Goal: Contribute content: Add original content to the website for others to see

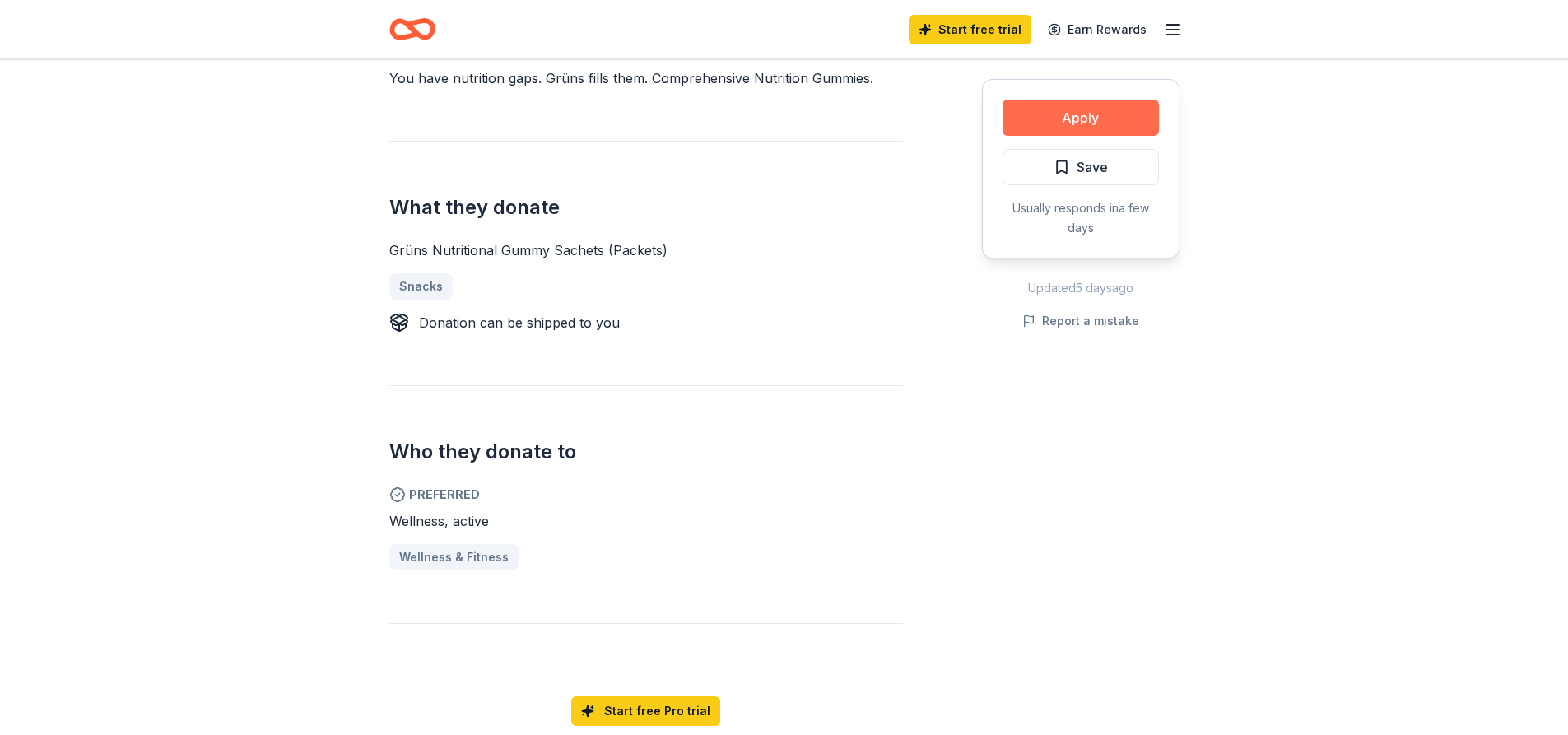
scroll to position [494, 0]
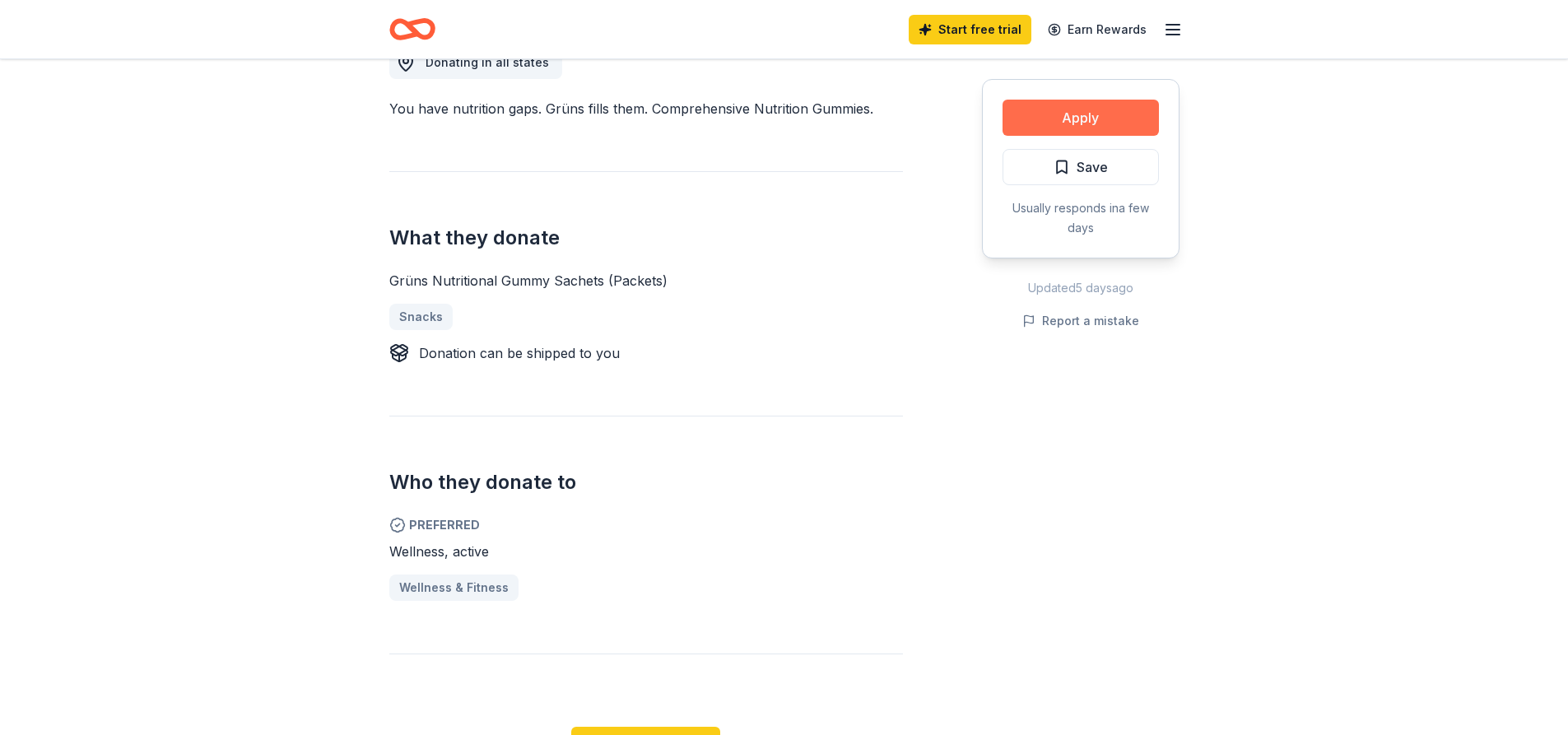
click at [1129, 114] on button "Apply" at bounding box center [1080, 117] width 156 height 36
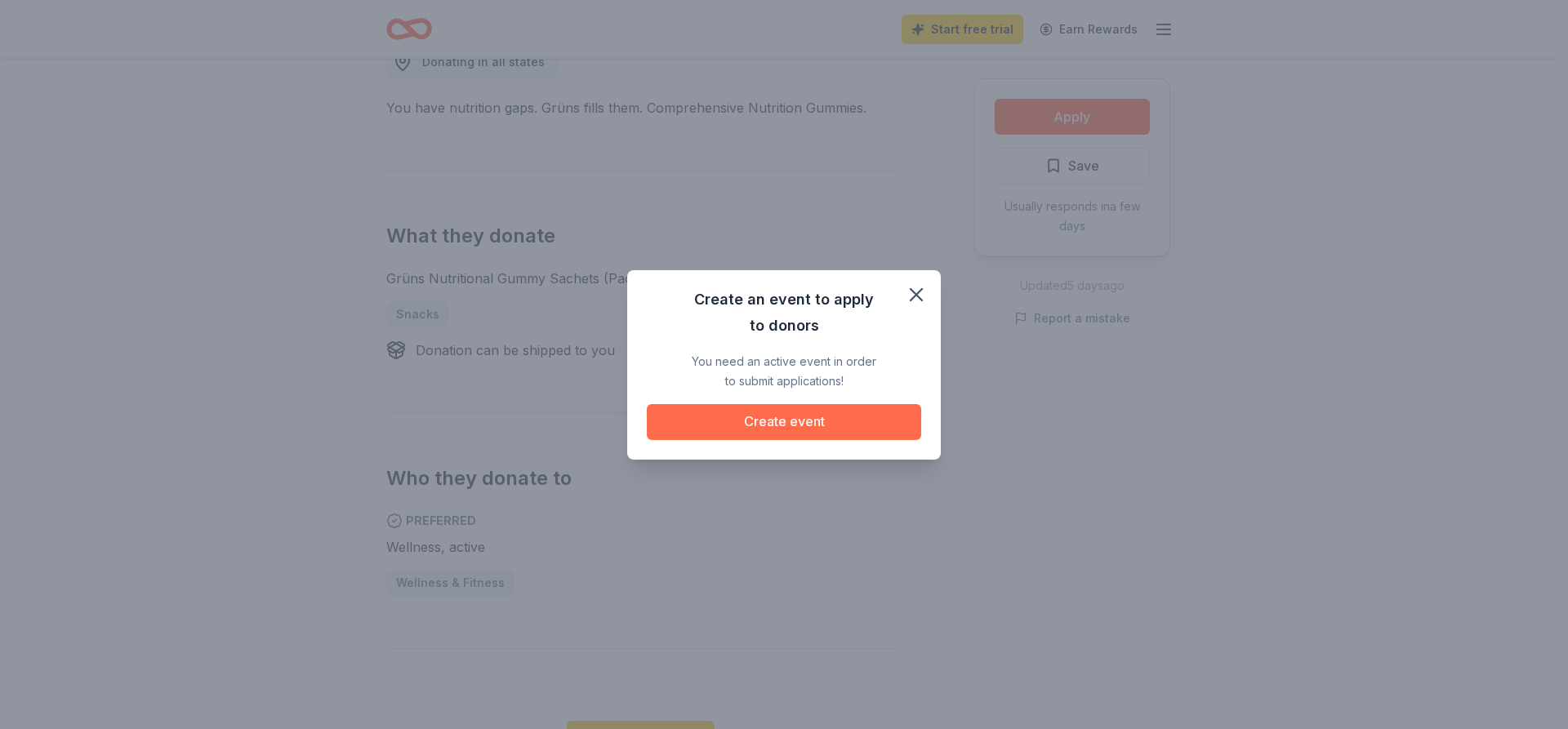
click at [880, 420] on button "Create event" at bounding box center [784, 422] width 275 height 36
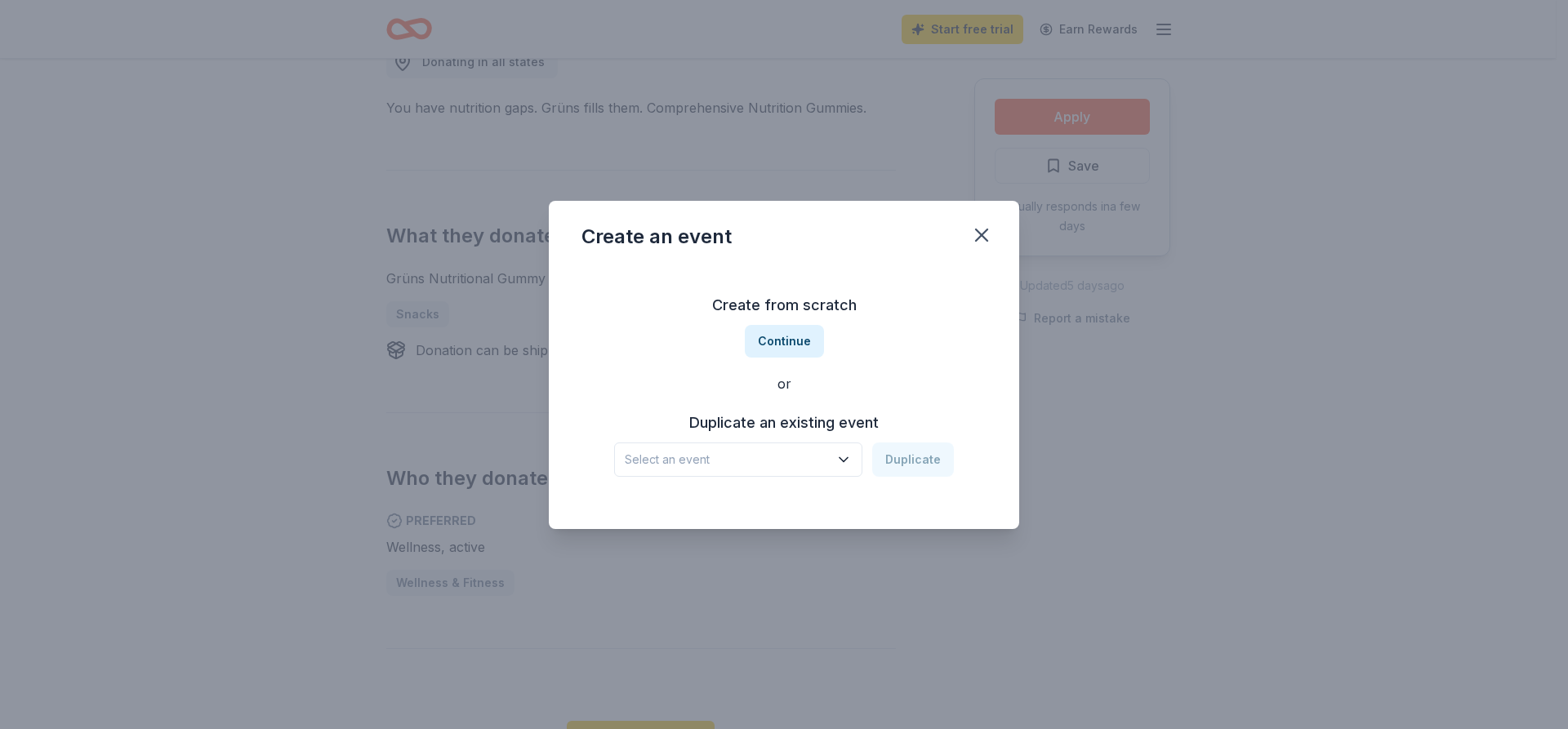
click at [851, 464] on icon "button" at bounding box center [843, 460] width 16 height 16
click at [826, 495] on div "[GEOGRAPHIC_DATA] Crab Feed [DATE] · CA" at bounding box center [740, 513] width 243 height 52
click at [787, 346] on button "Continue" at bounding box center [784, 341] width 80 height 33
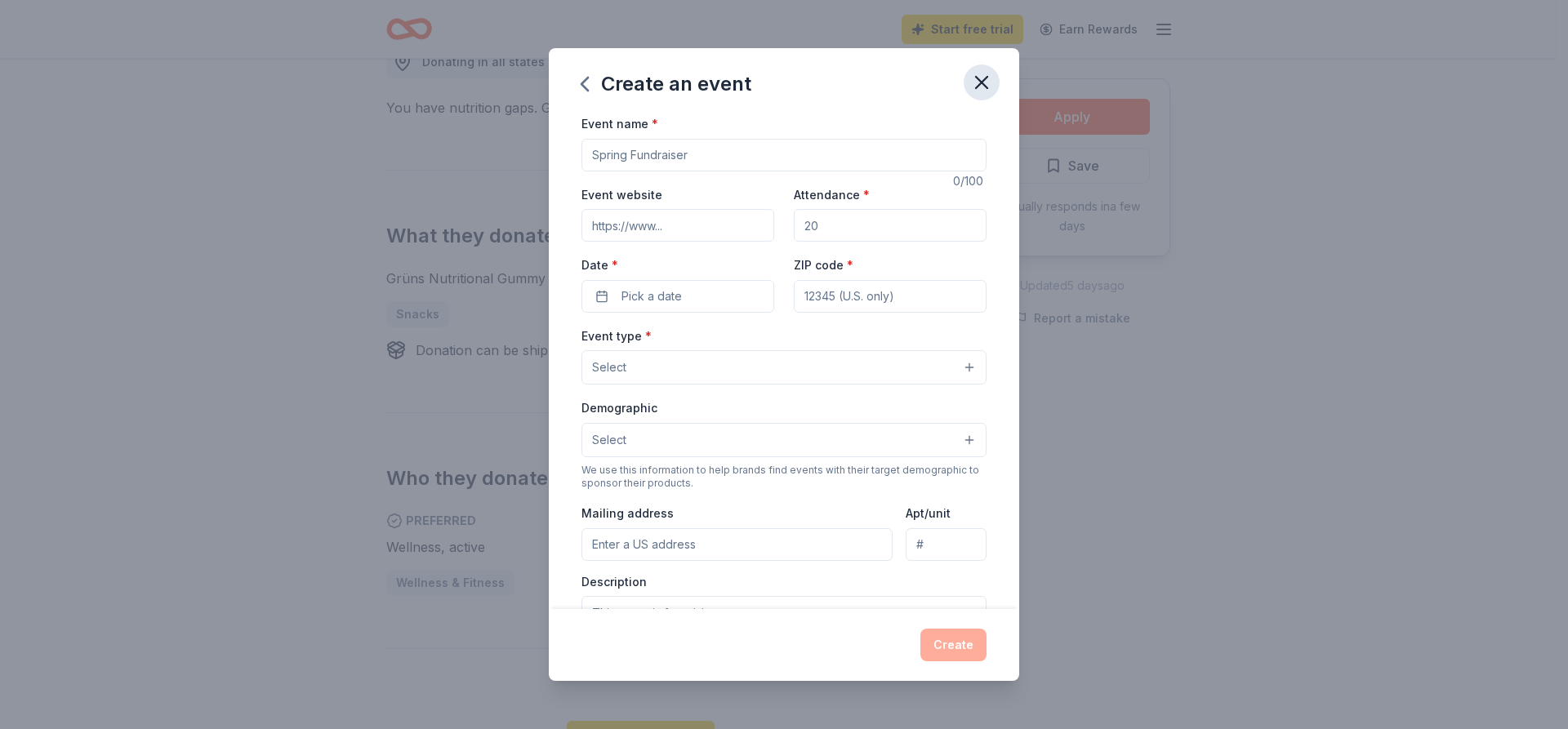
click at [980, 78] on icon "button" at bounding box center [982, 82] width 23 height 23
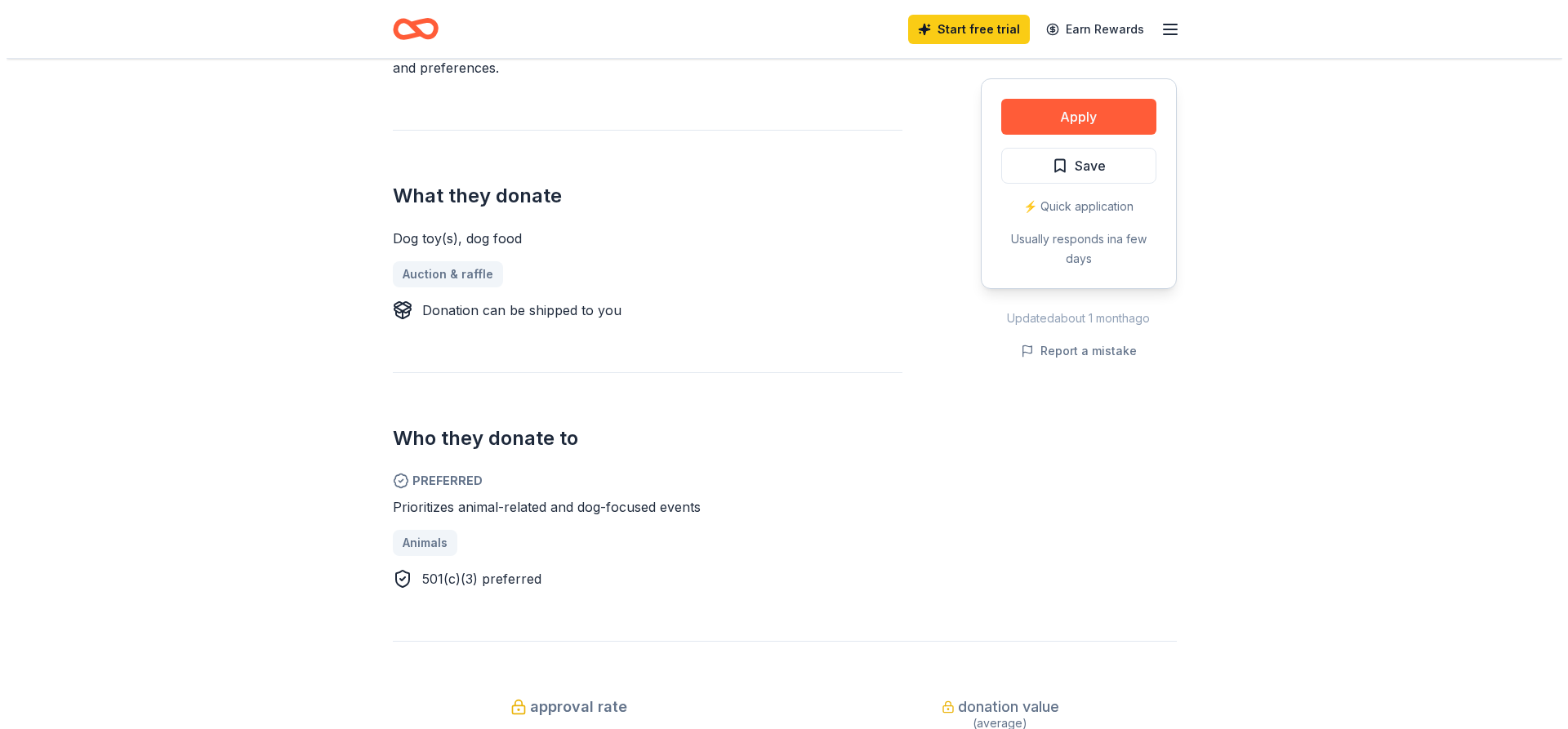
scroll to position [572, 0]
click at [1030, 131] on button "Apply" at bounding box center [1072, 116] width 155 height 36
click at [1018, 117] on button "Apply" at bounding box center [1072, 116] width 155 height 36
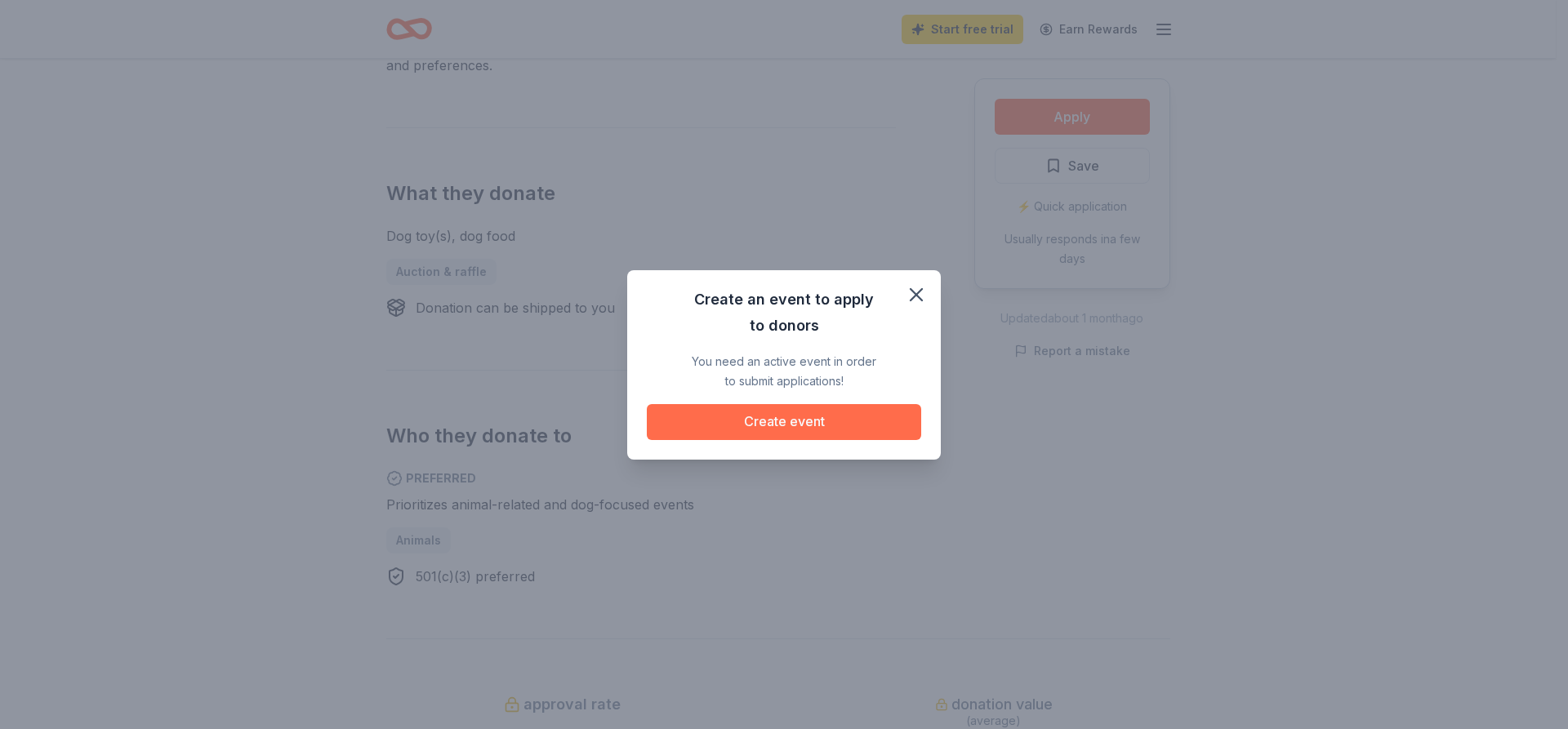
click at [726, 427] on button "Create event" at bounding box center [784, 422] width 275 height 36
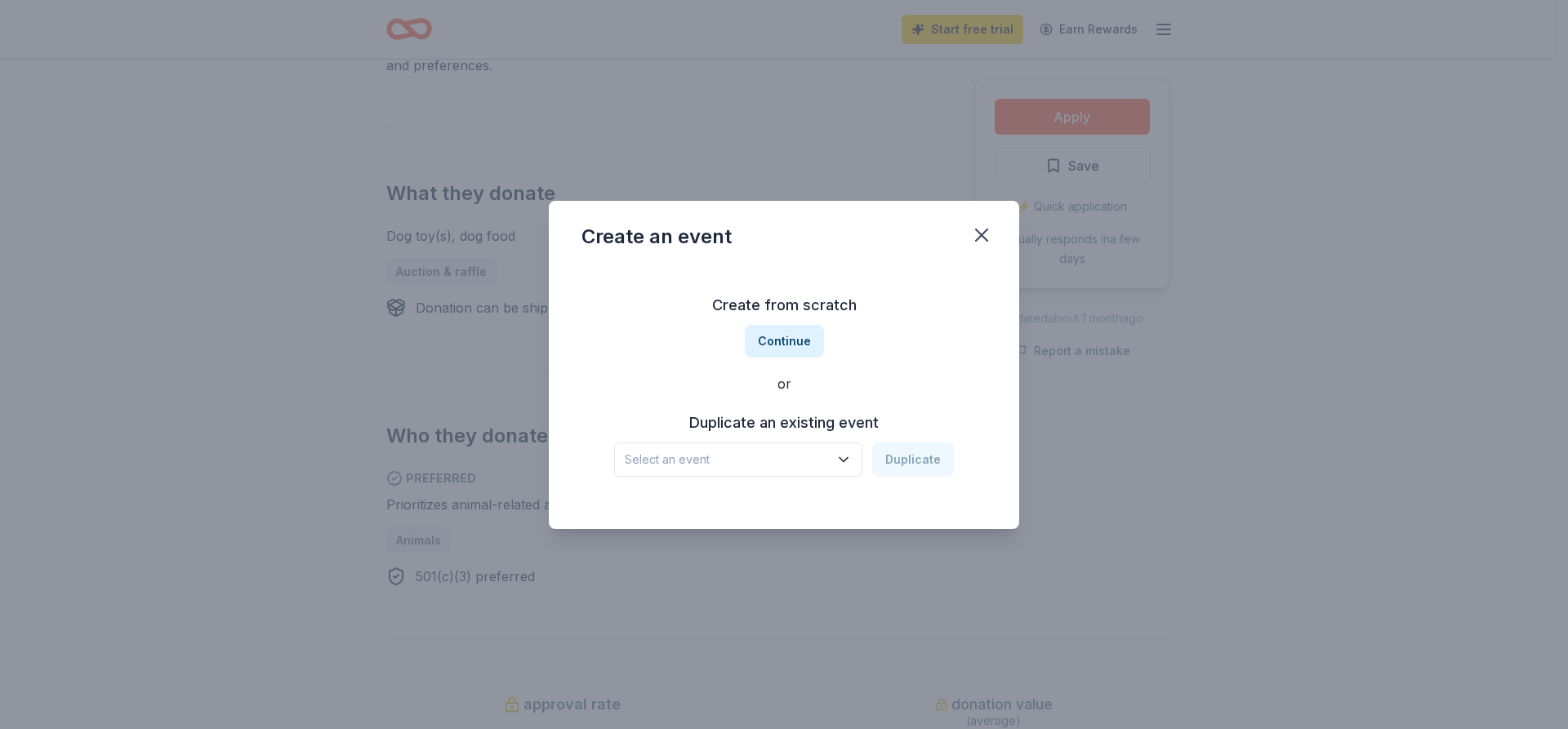
click at [773, 464] on span "Select an event" at bounding box center [726, 460] width 204 height 20
click at [762, 505] on div "[GEOGRAPHIC_DATA] Crab Feed" at bounding box center [720, 504] width 177 height 20
click at [937, 458] on button "Duplicate" at bounding box center [912, 460] width 81 height 34
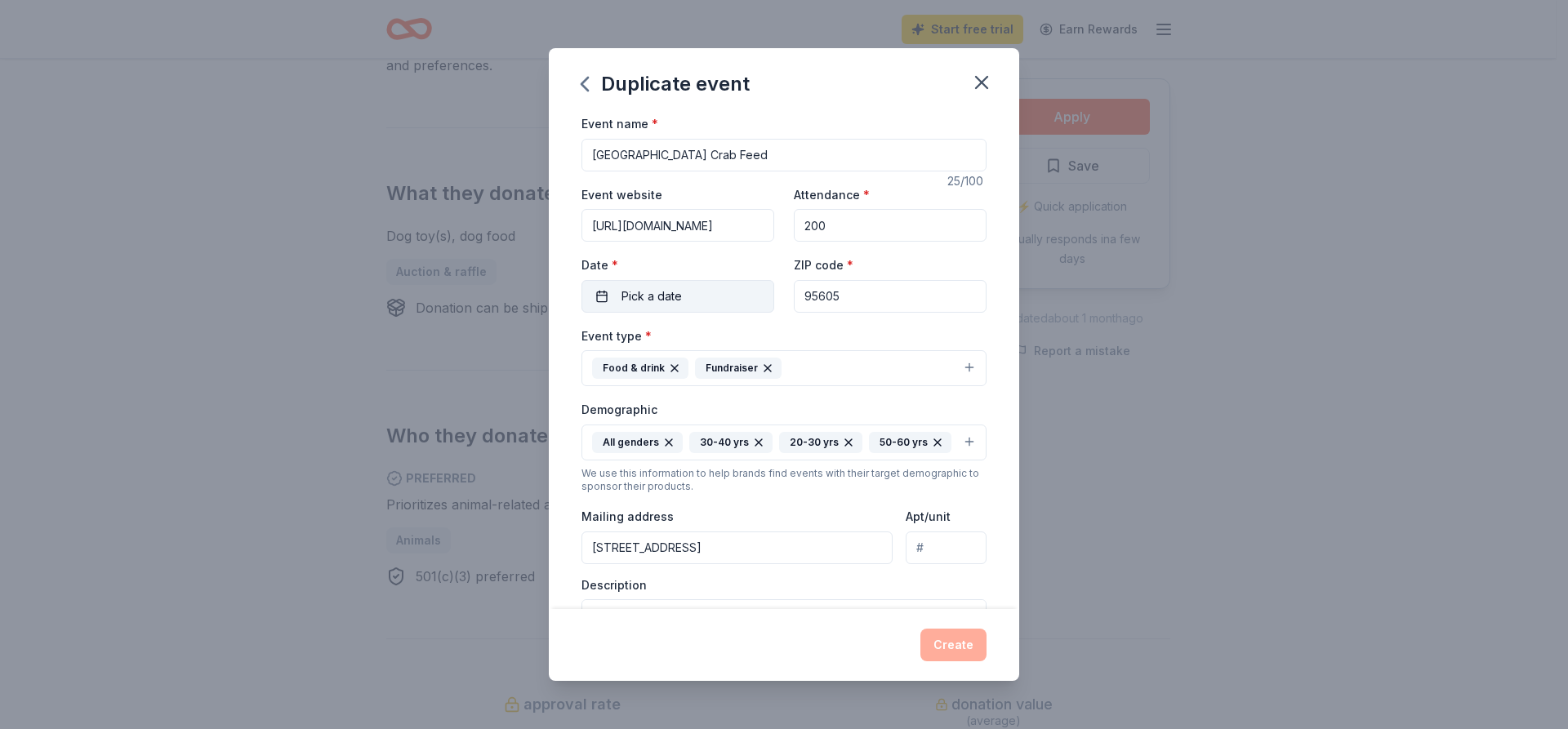
click at [657, 301] on span "Pick a date" at bounding box center [652, 296] width 61 height 20
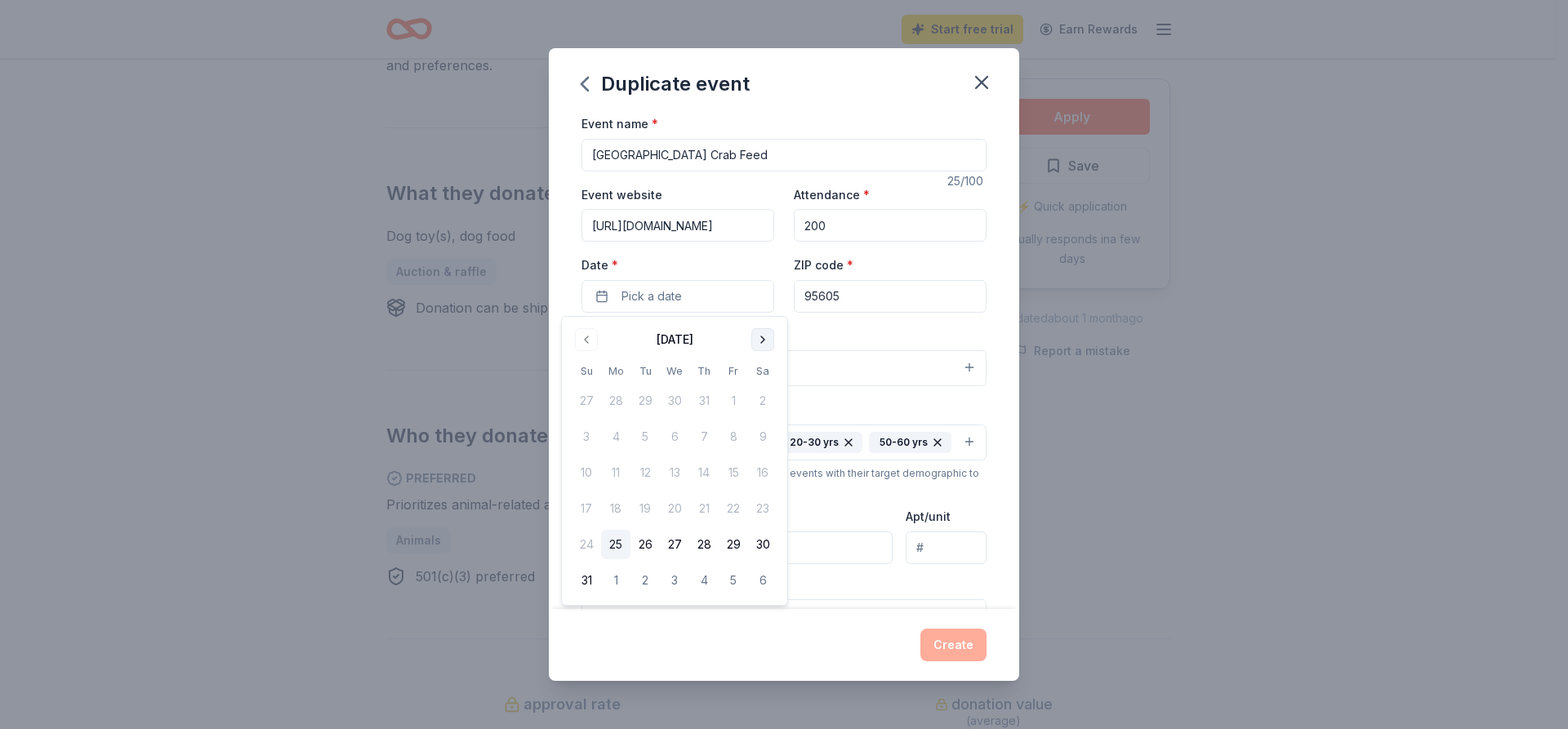
click at [758, 334] on button "Go to next month" at bounding box center [763, 340] width 23 height 23
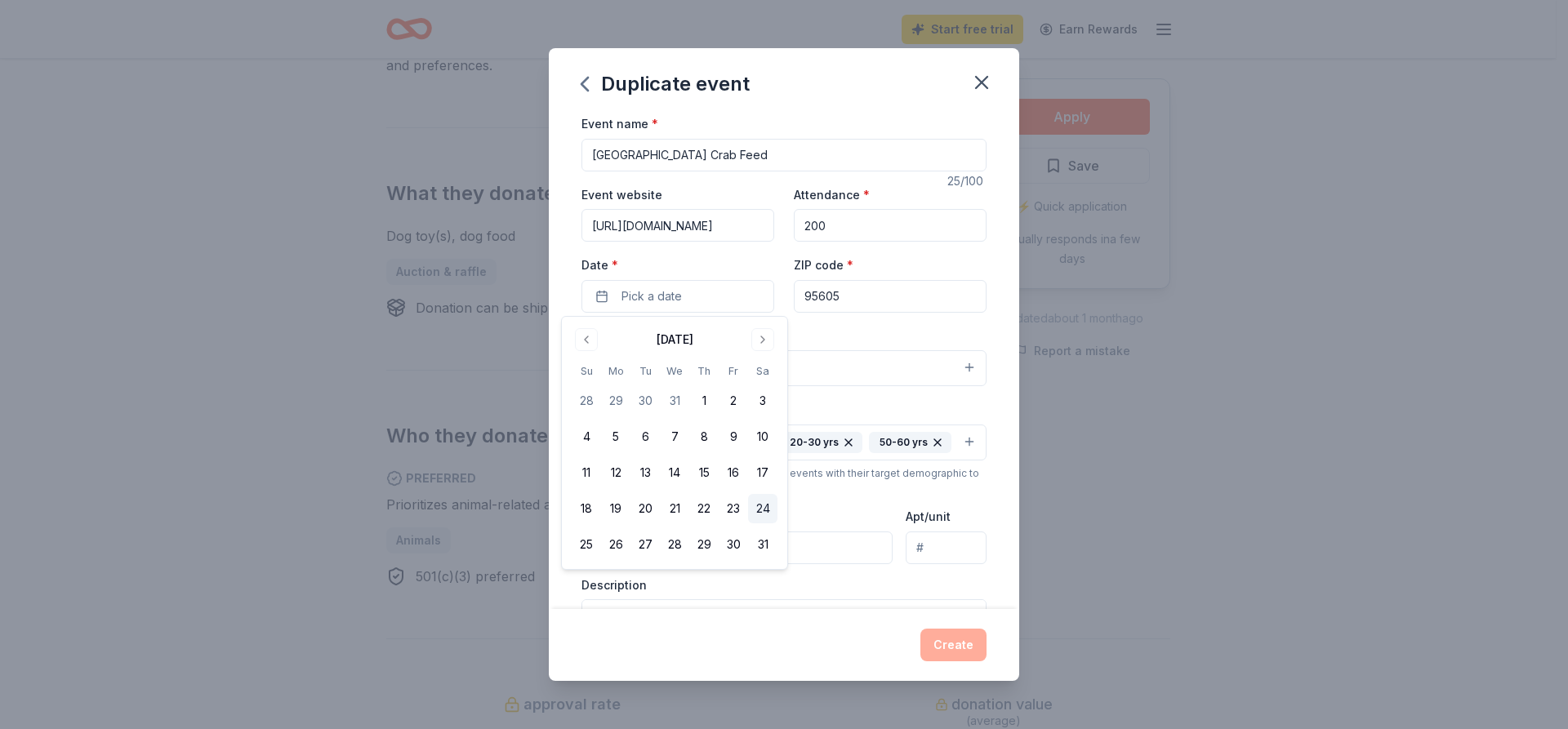
click at [755, 511] on button "24" at bounding box center [762, 508] width 30 height 30
click at [769, 514] on button "24" at bounding box center [762, 508] width 30 height 30
click at [997, 413] on div "Event name * [GEOGRAPHIC_DATA] Crab Feed 25 /100 Event website [URL][DOMAIN_NAM…" at bounding box center [784, 361] width 470 height 496
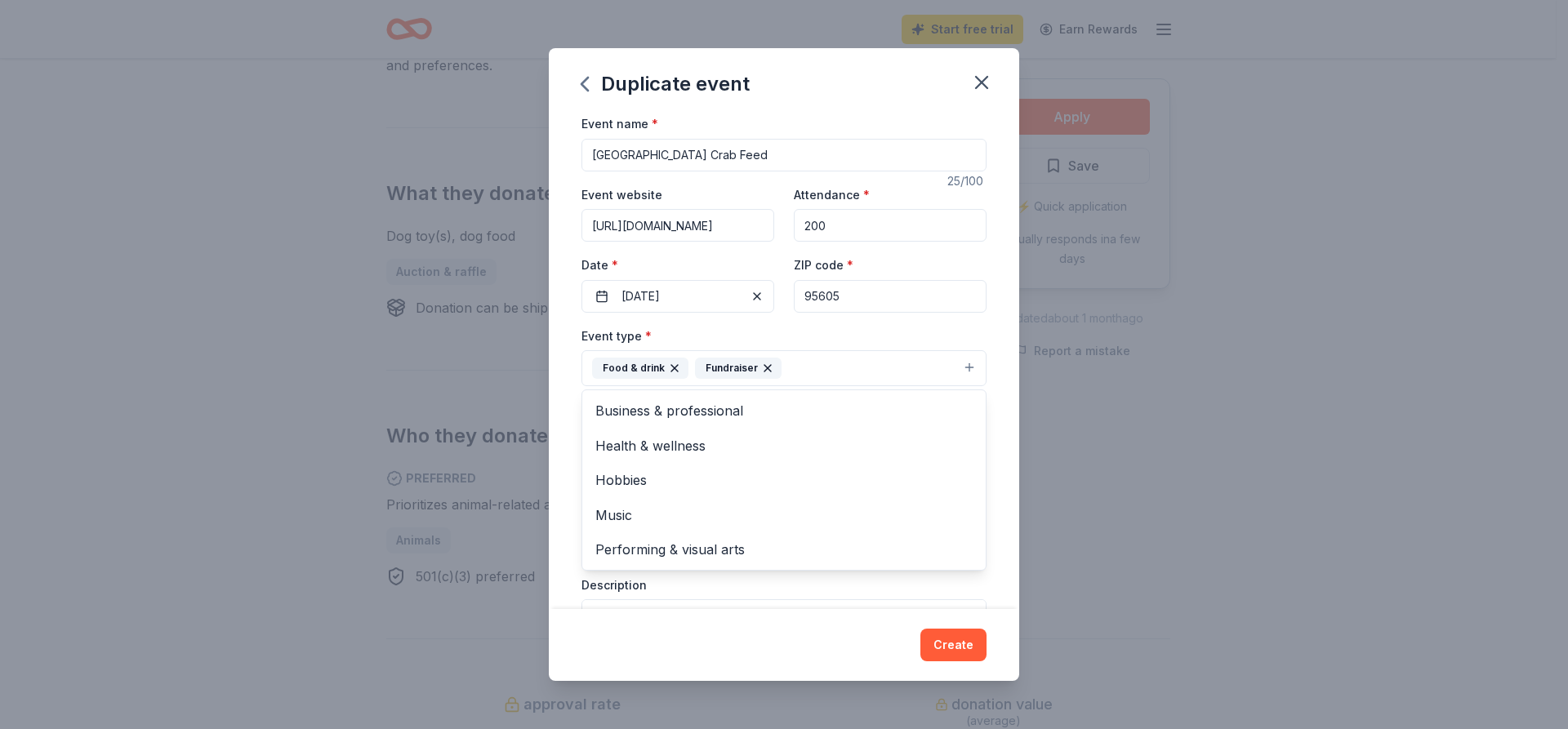
click at [952, 366] on button "Food & drink Fundraiser" at bounding box center [784, 369] width 405 height 36
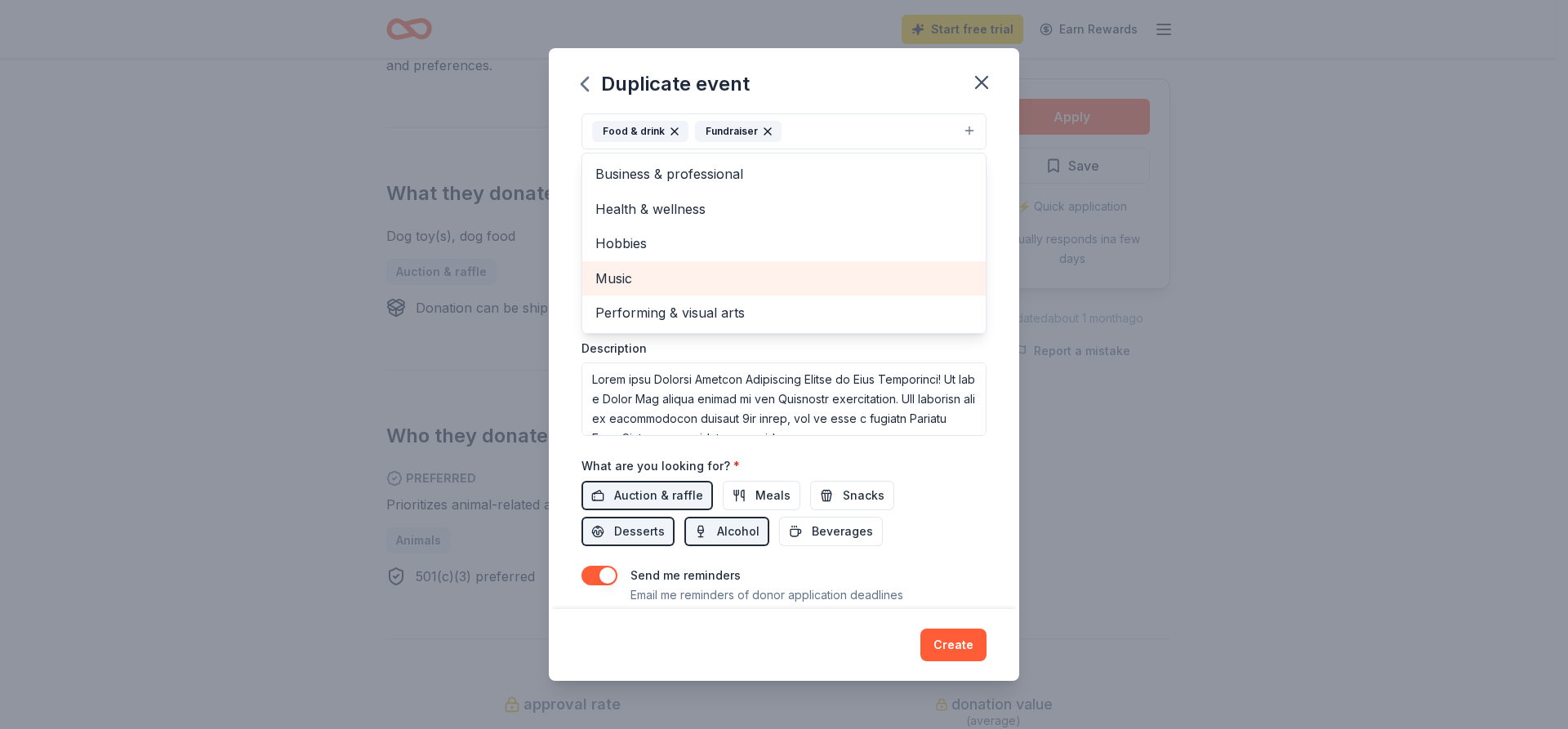
scroll to position [326, 0]
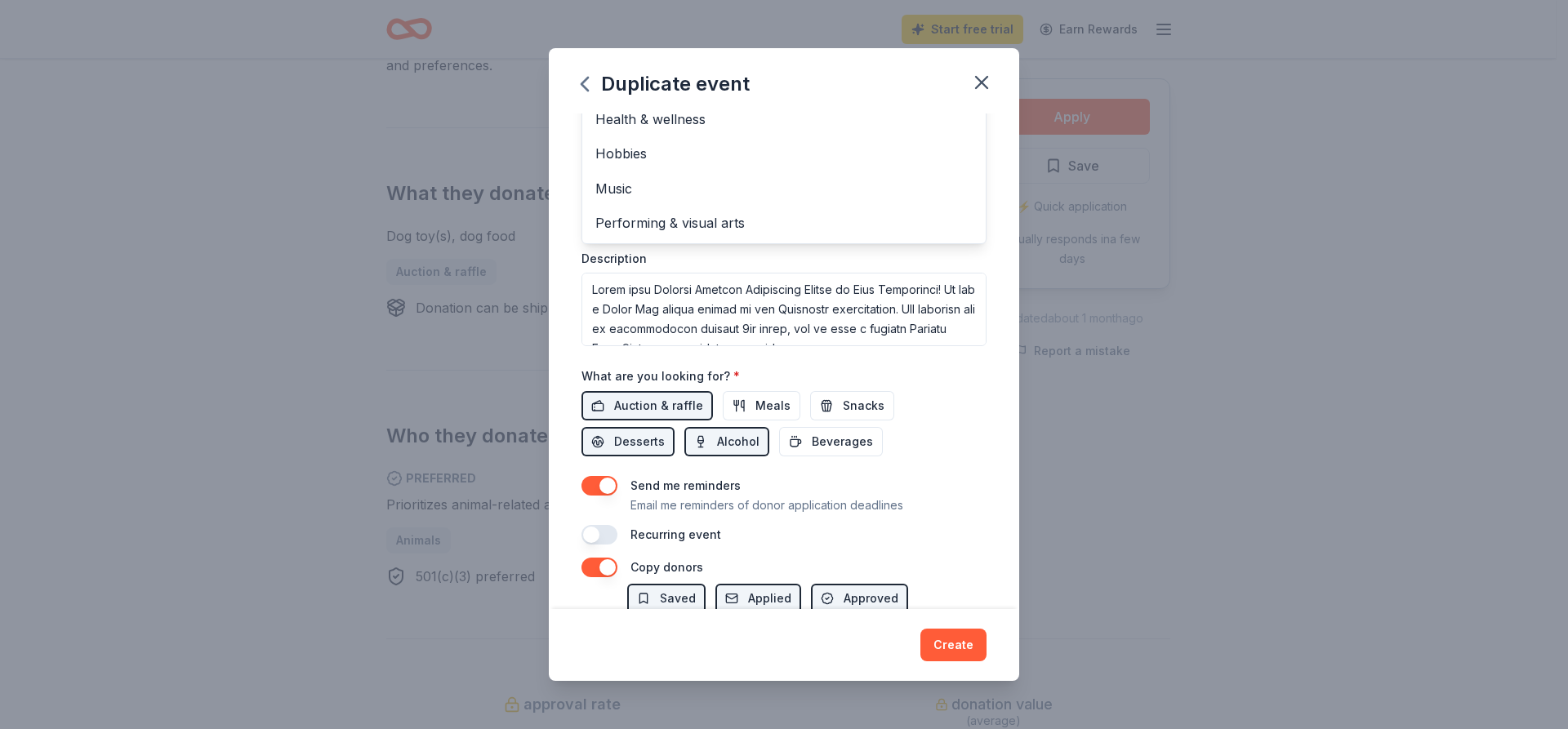
click at [962, 504] on div "Event name * [GEOGRAPHIC_DATA] Crab Feed 25 /100 Event website [URL][DOMAIN_NAM…" at bounding box center [784, 165] width 405 height 758
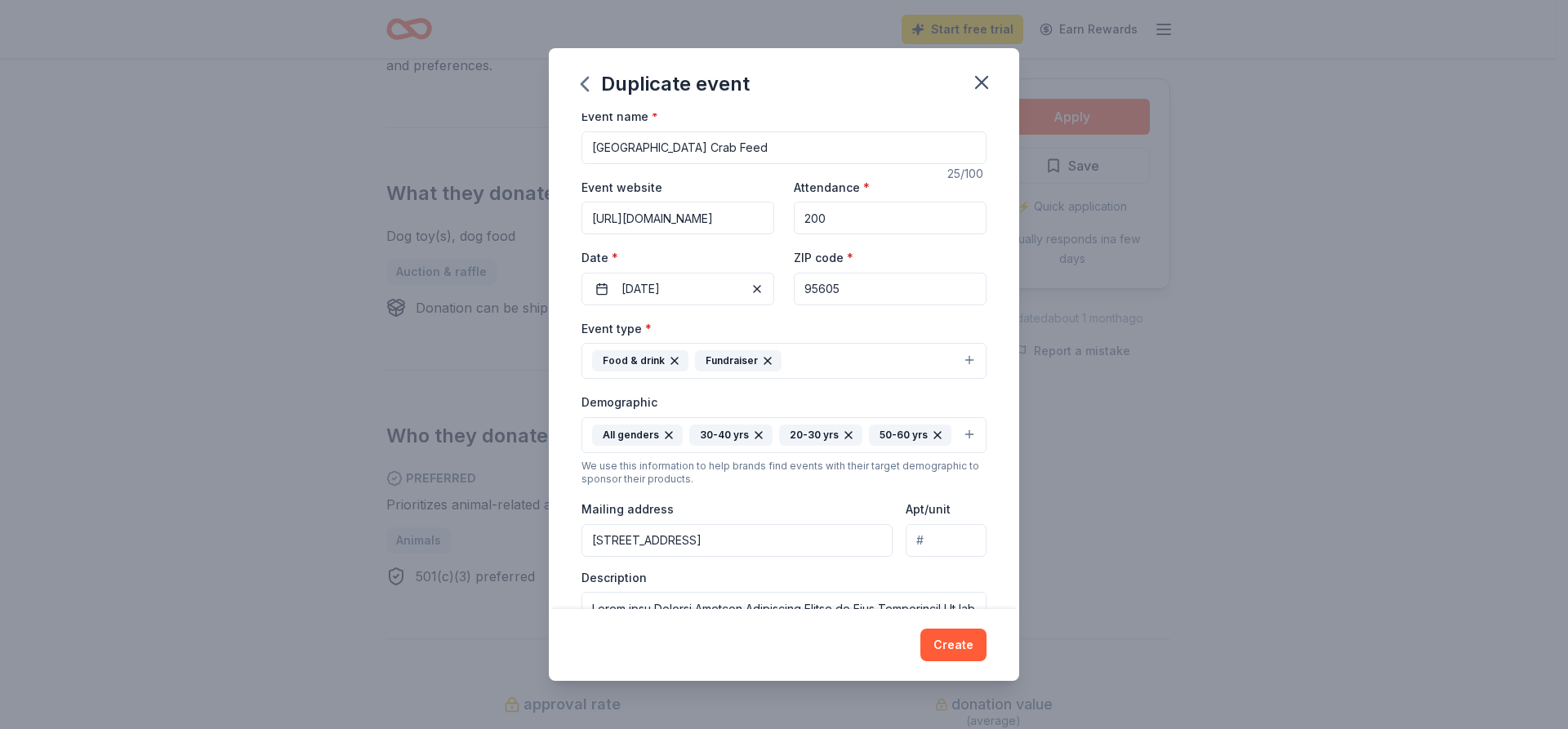
scroll to position [171, 0]
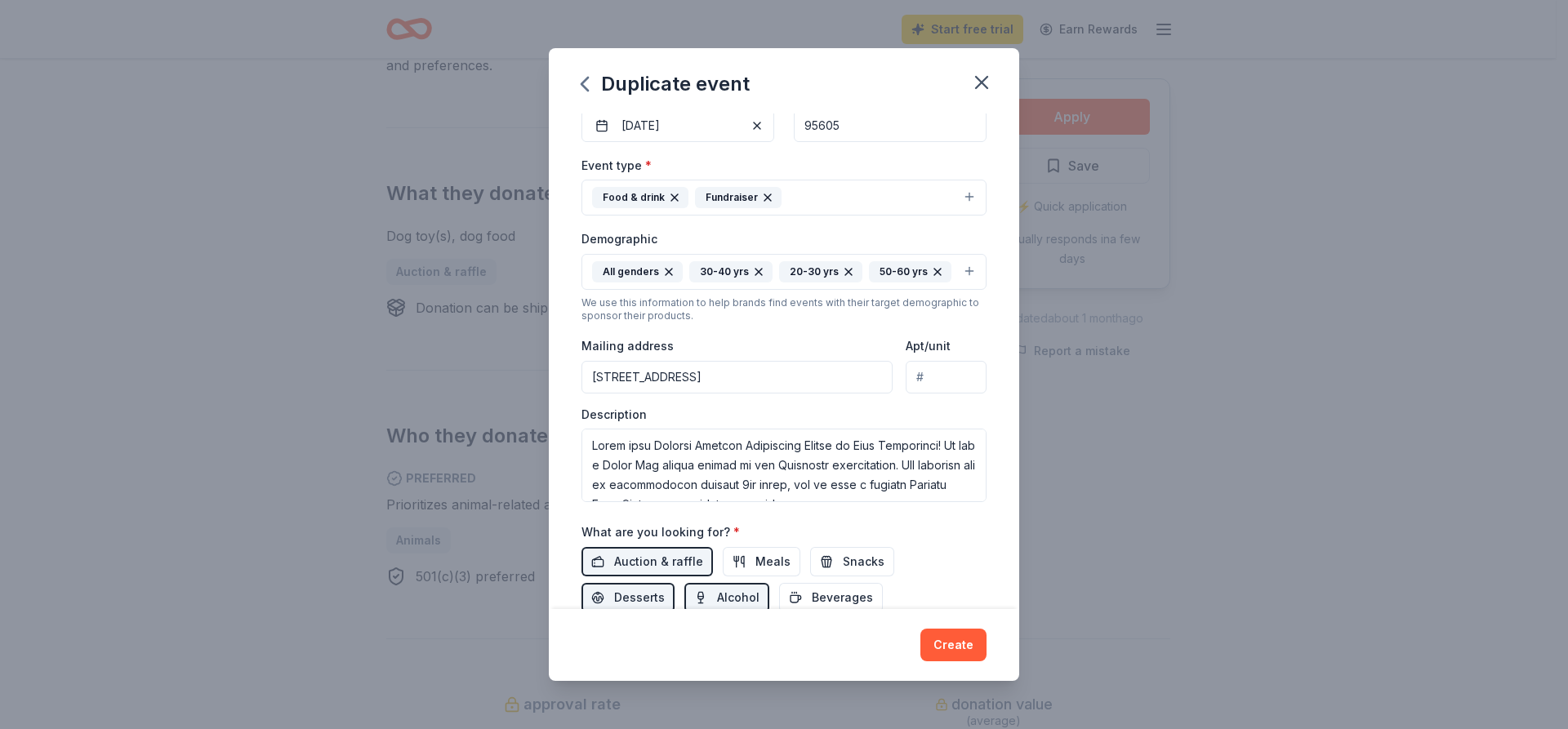
click at [748, 394] on input "[STREET_ADDRESS]" at bounding box center [737, 377] width 311 height 33
type input "[STREET_ADDRESS]"
click at [837, 428] on div "Event type * Food & drink Fundraiser Demographic All genders 30-40 yrs 20-30 yr…" at bounding box center [784, 328] width 405 height 347
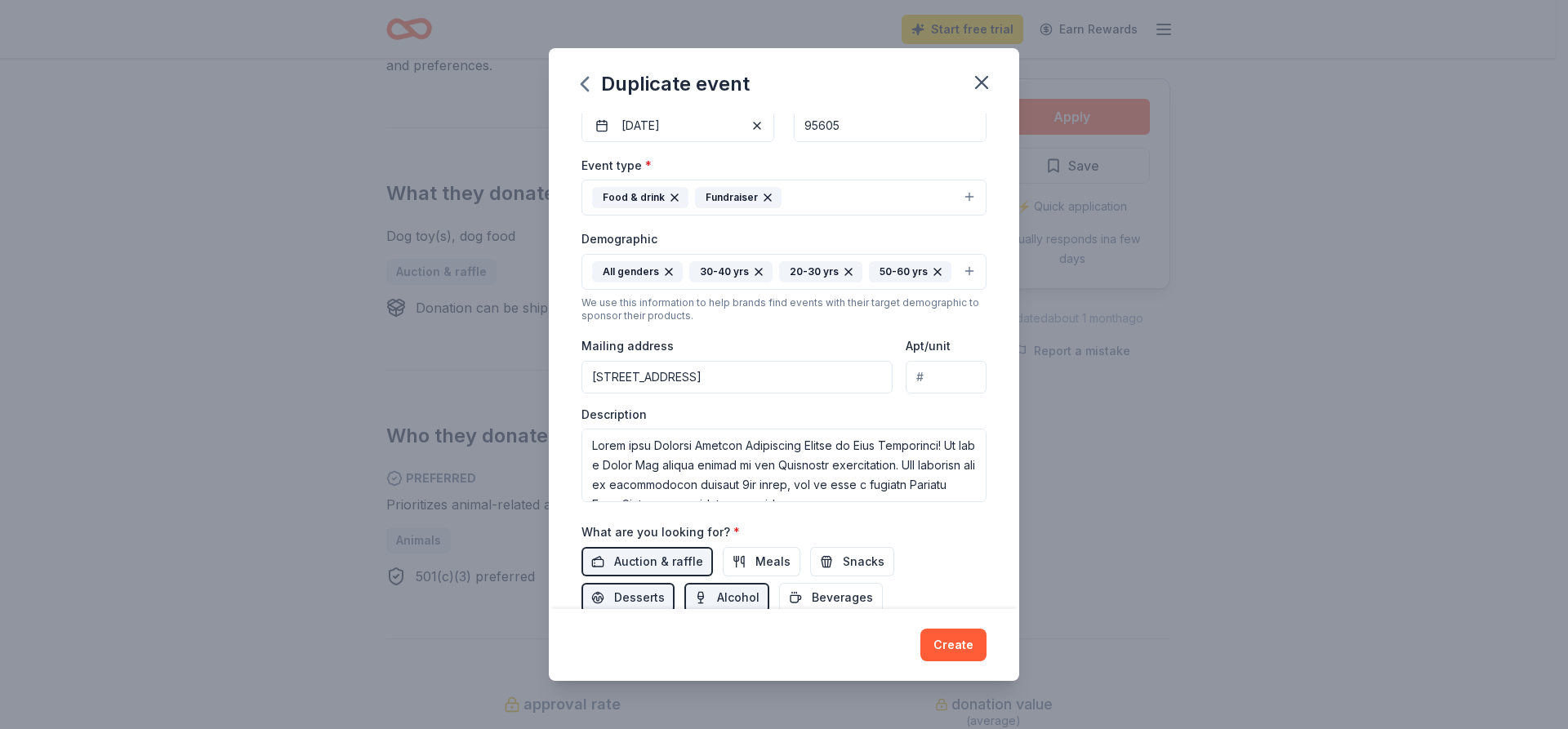
scroll to position [81, 0]
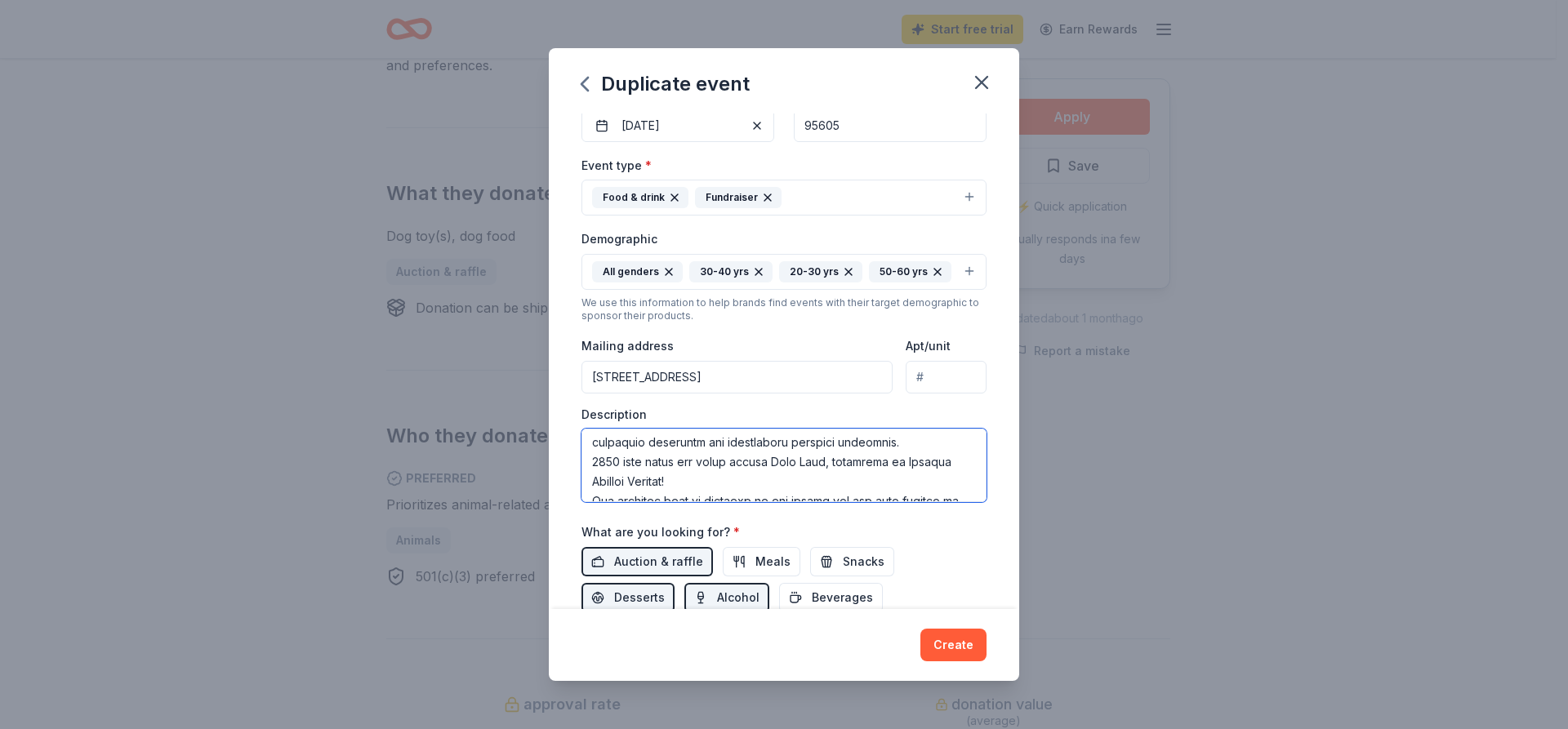
click at [695, 487] on textarea at bounding box center [784, 465] width 405 height 73
click at [615, 489] on textarea at bounding box center [784, 465] width 405 height 73
click at [881, 470] on textarea at bounding box center [784, 465] width 405 height 73
click at [896, 474] on textarea at bounding box center [784, 465] width 405 height 73
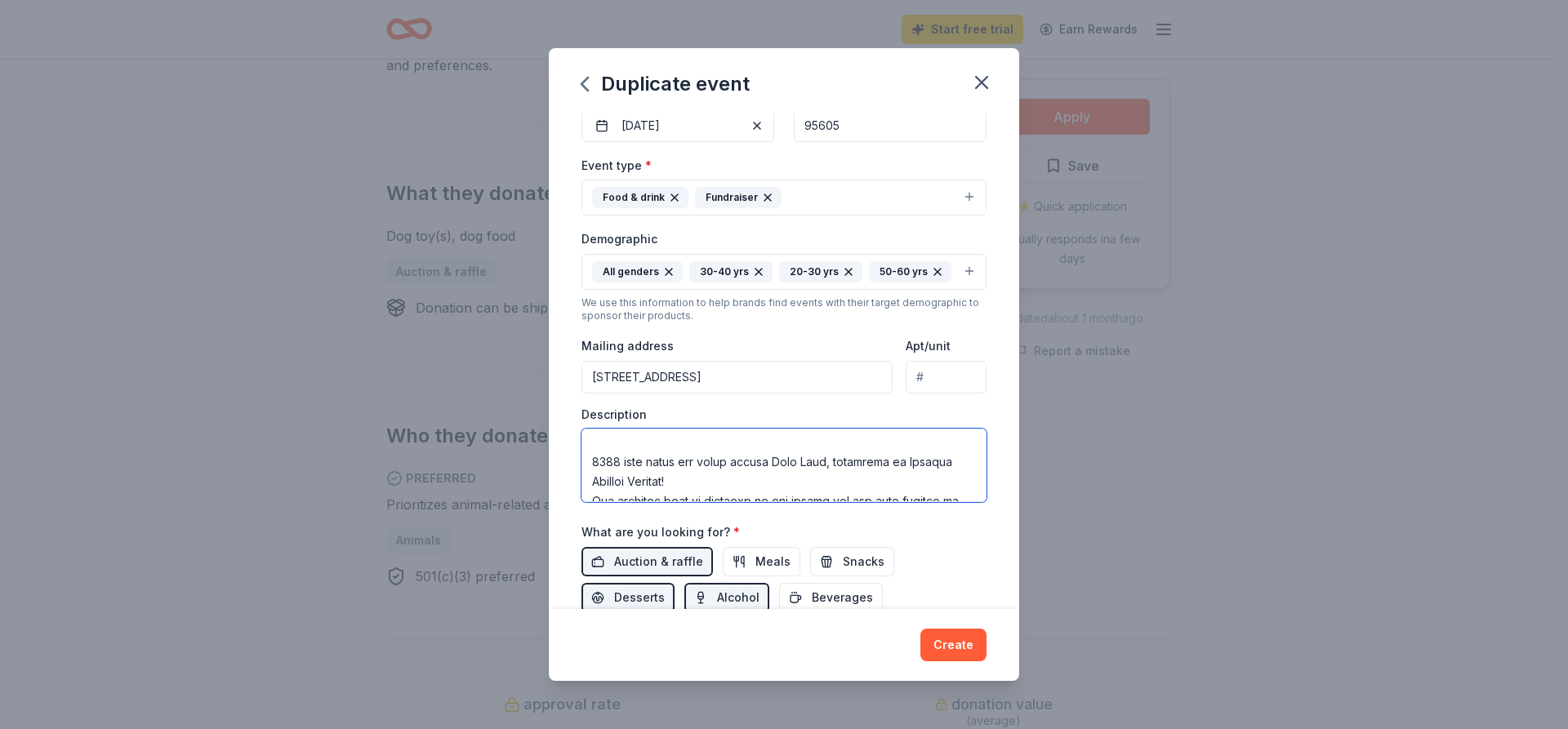
drag, startPoint x: 608, startPoint y: 487, endPoint x: 616, endPoint y: 485, distance: 8.2
click at [609, 487] on textarea at bounding box center [784, 465] width 405 height 73
click at [617, 484] on textarea at bounding box center [784, 465] width 405 height 73
click at [718, 502] on textarea at bounding box center [784, 465] width 405 height 73
click at [697, 487] on textarea at bounding box center [784, 465] width 405 height 73
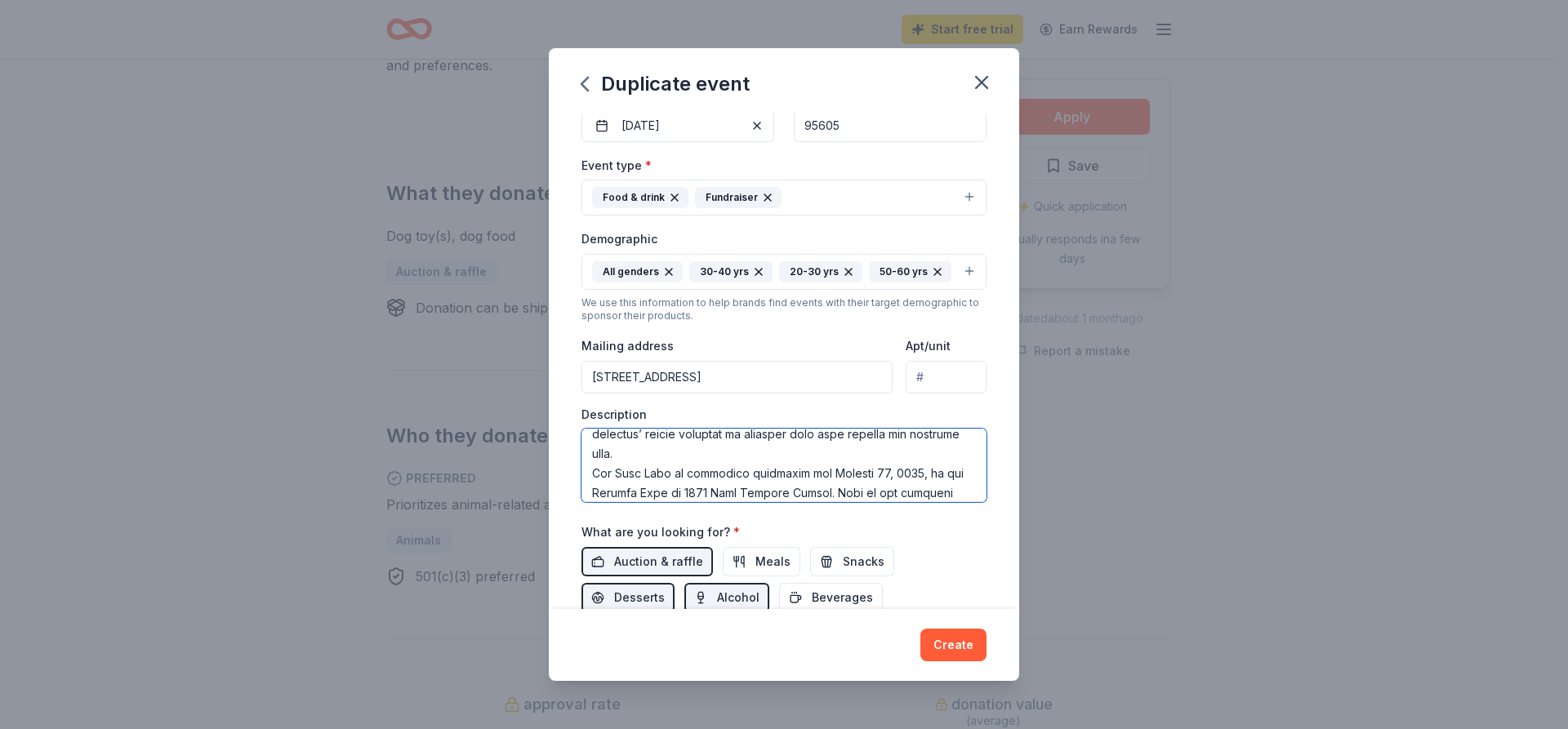
scroll to position [281, 0]
drag, startPoint x: 870, startPoint y: 497, endPoint x: 868, endPoint y: 485, distance: 12.2
click at [870, 496] on textarea at bounding box center [784, 465] width 405 height 73
click at [868, 485] on textarea at bounding box center [784, 465] width 405 height 73
click at [903, 480] on textarea at bounding box center [784, 465] width 405 height 73
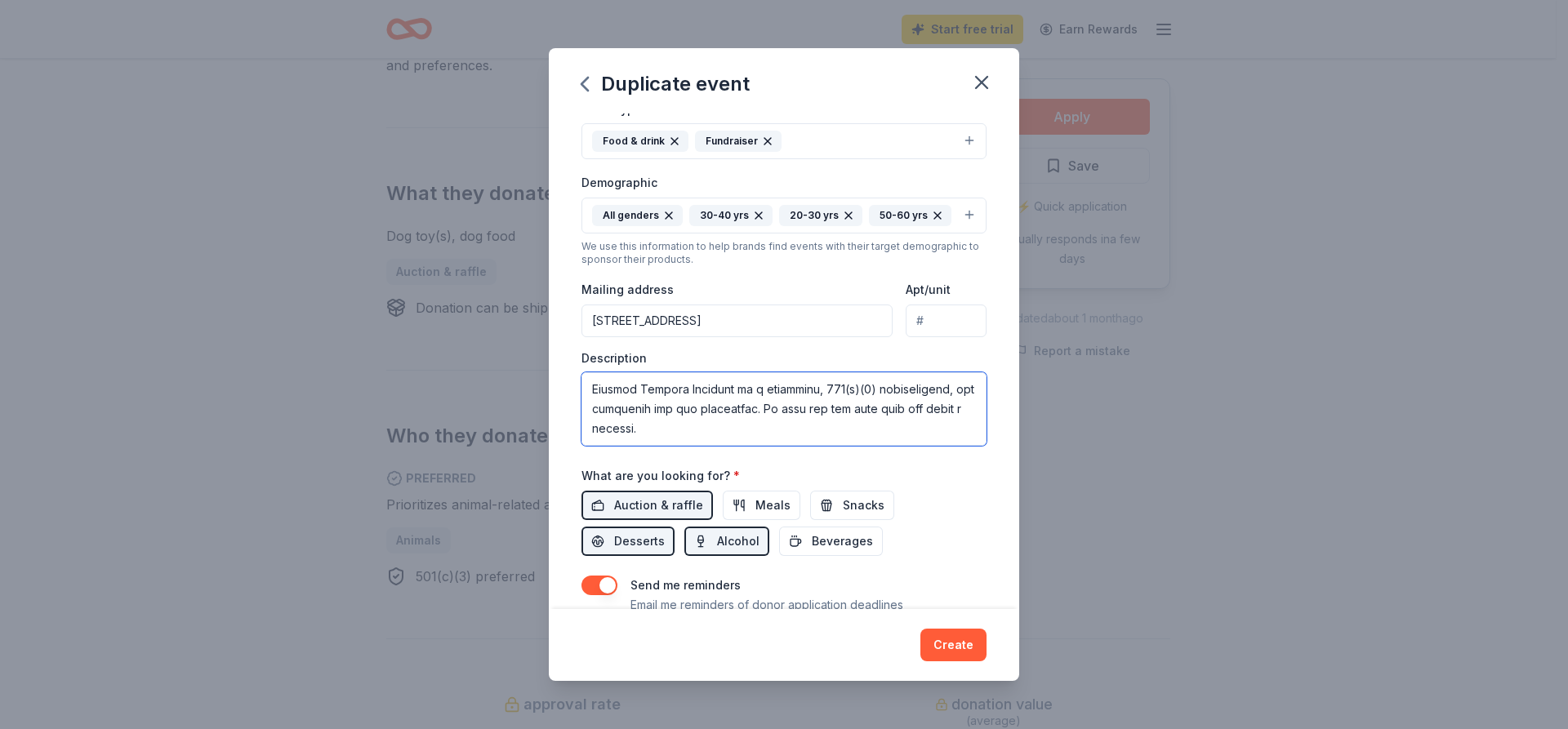
scroll to position [252, 0]
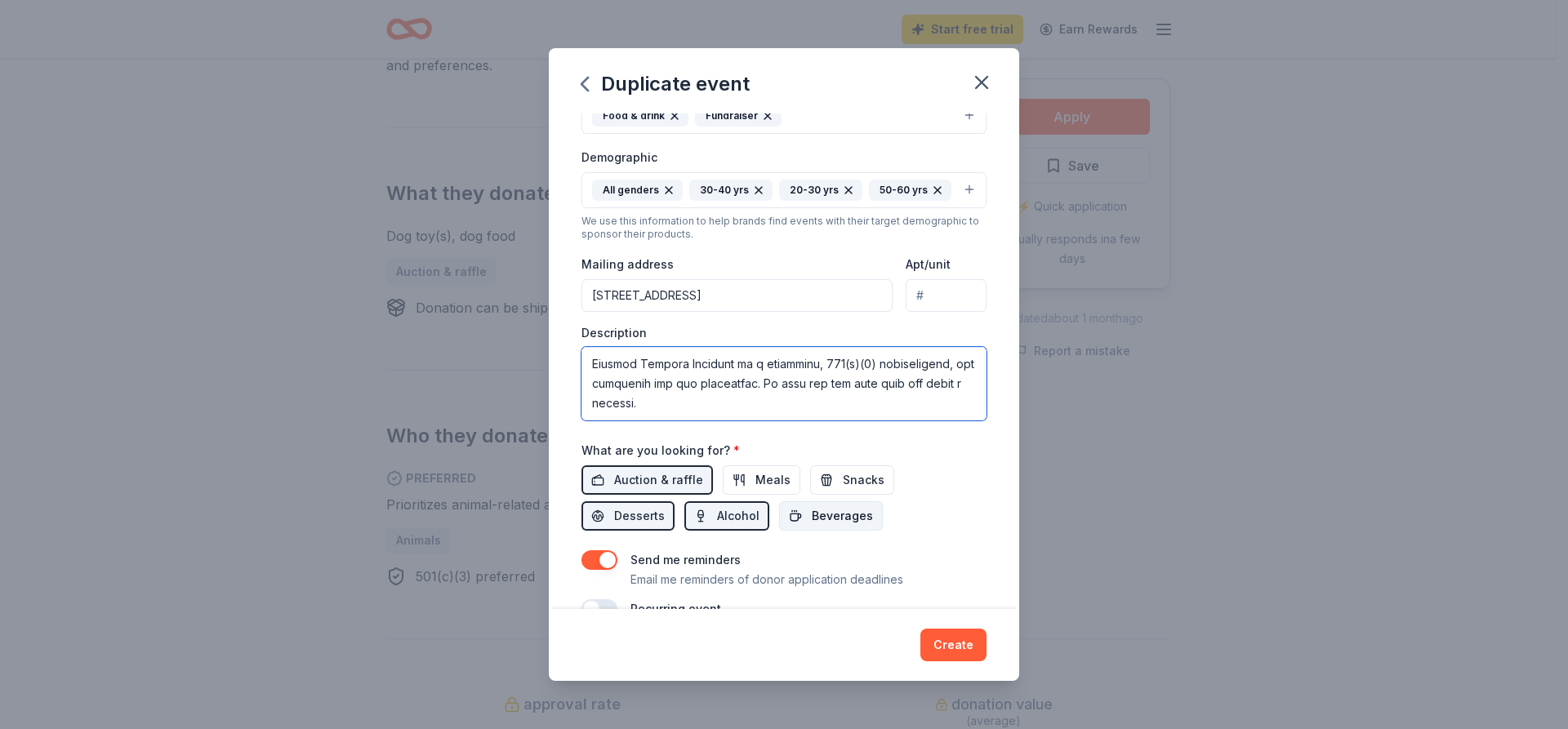
type textarea "Lorem ipsu Dolorsi Ametcon Adipiscing Elitse do Eius Temporinci! Ut lab e Dolor…"
click at [842, 526] on span "Beverages" at bounding box center [842, 516] width 61 height 20
click at [859, 490] on span "Snacks" at bounding box center [863, 480] width 42 height 20
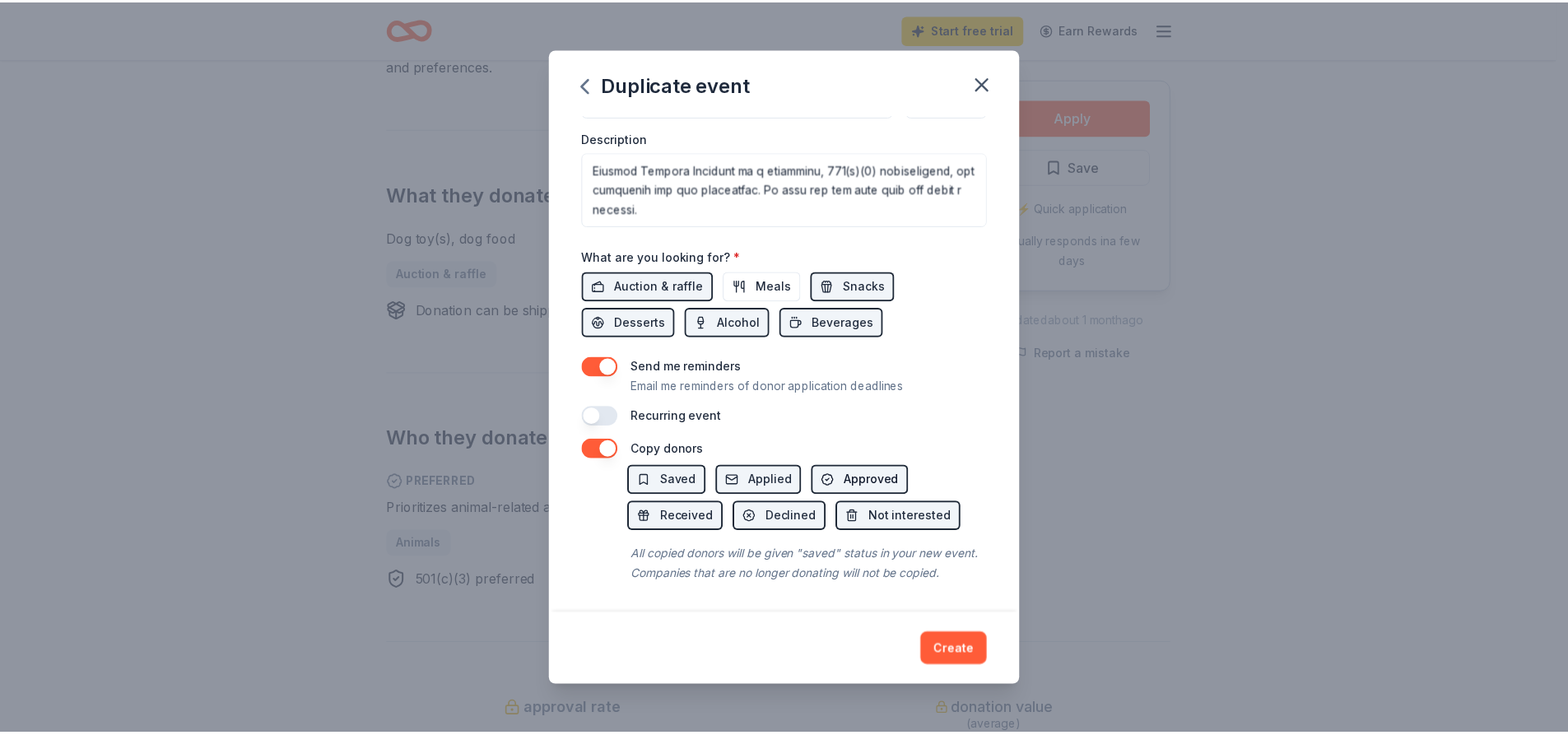
scroll to position [500, 0]
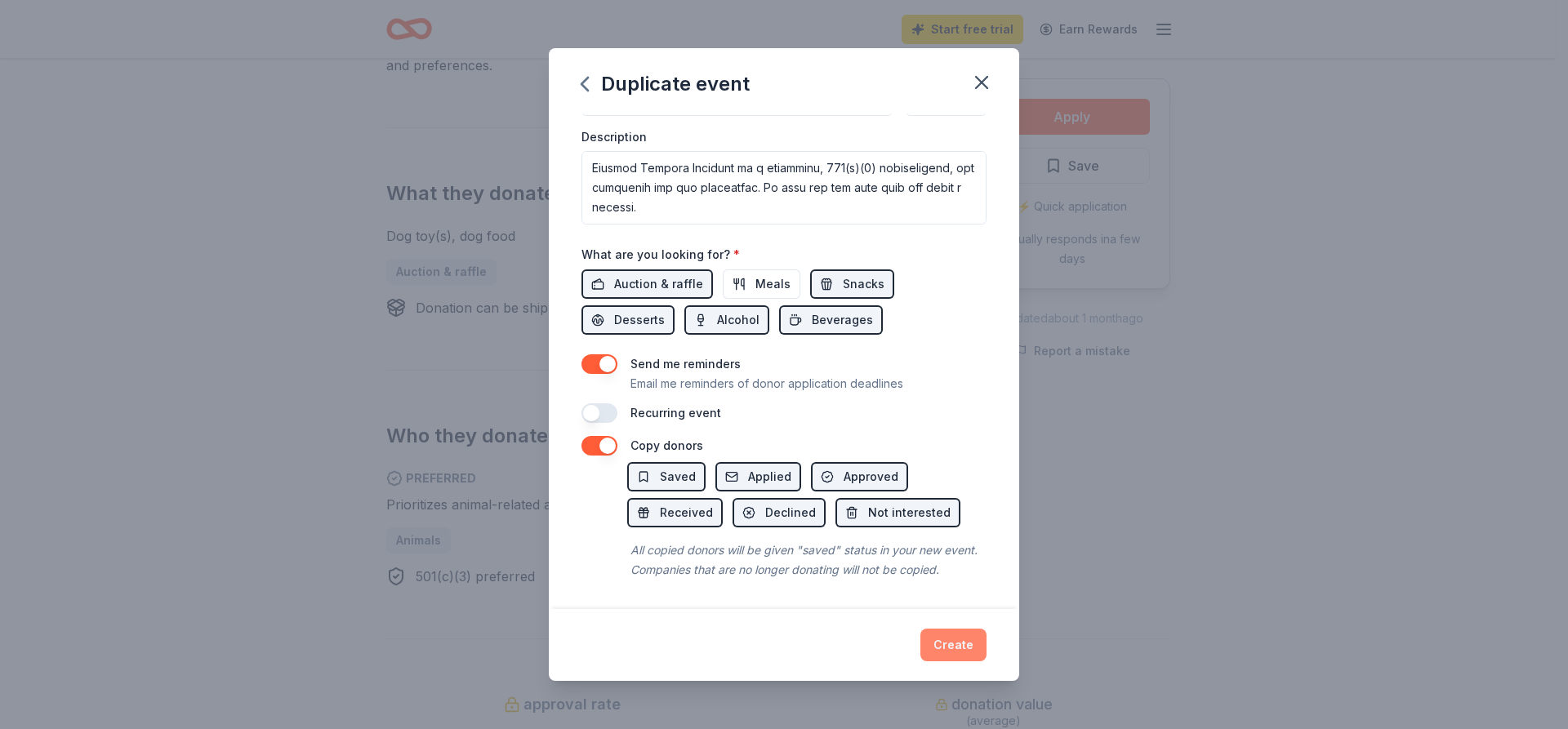
click at [948, 642] on button "Create" at bounding box center [954, 645] width 66 height 33
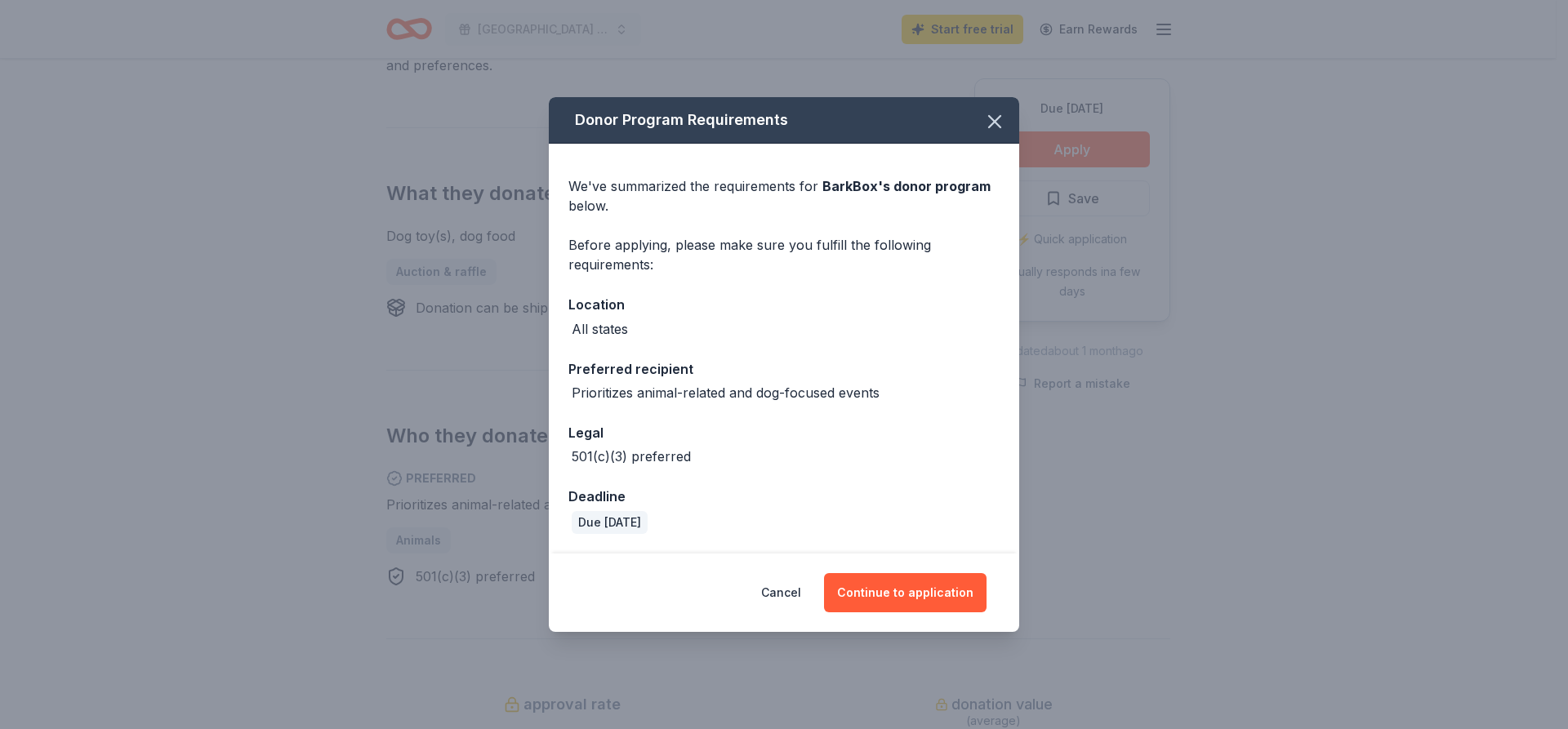
click at [899, 572] on div "Cancel Continue to application" at bounding box center [784, 593] width 470 height 79
click at [871, 597] on button "Continue to application" at bounding box center [905, 593] width 163 height 39
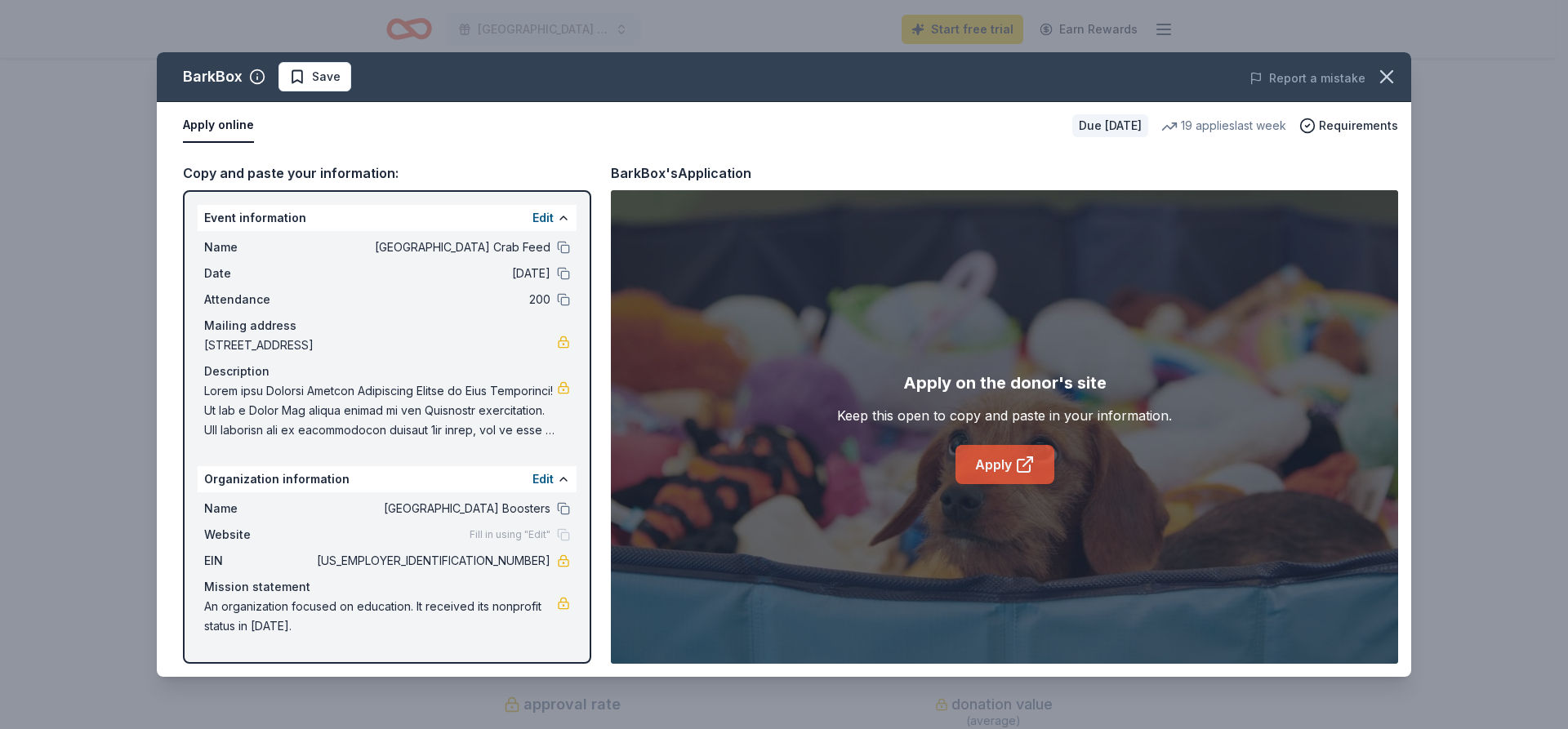
click at [1013, 463] on link "Apply" at bounding box center [1004, 465] width 98 height 39
click at [1401, 71] on button "button" at bounding box center [1386, 77] width 36 height 36
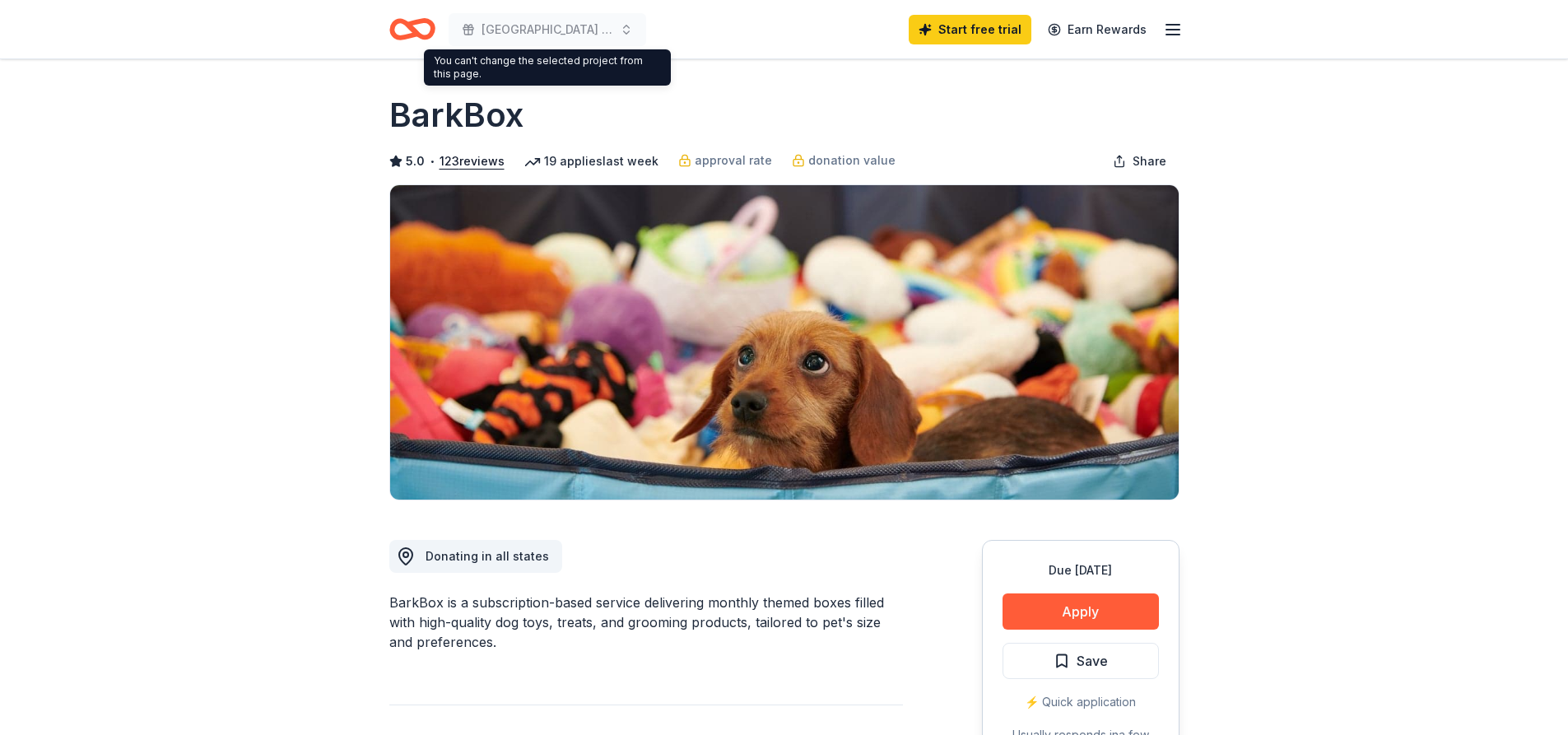
click at [403, 31] on icon "Home" at bounding box center [412, 29] width 46 height 39
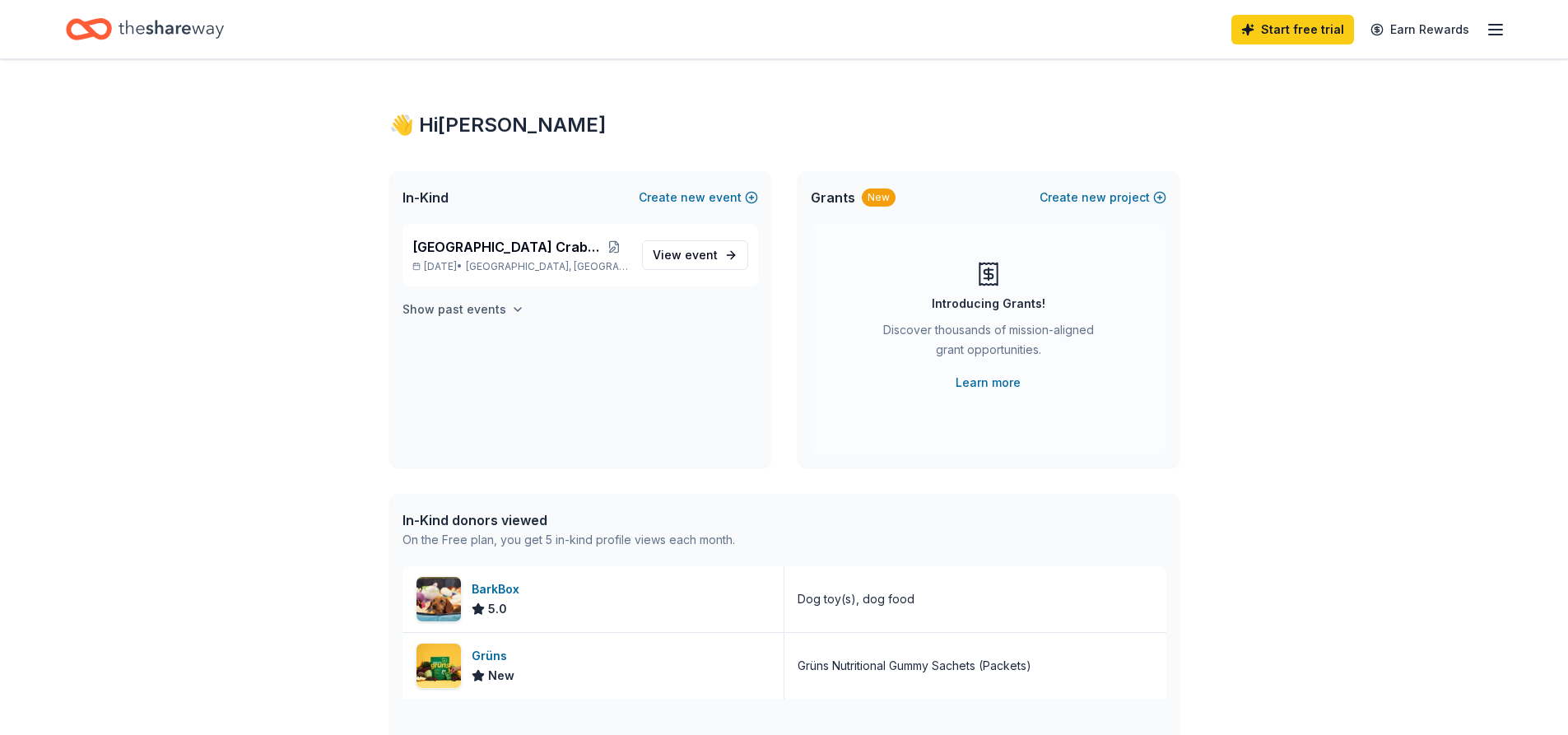
click at [494, 308] on h4 "Show past events" at bounding box center [454, 309] width 104 height 20
